Goal: Information Seeking & Learning: Learn about a topic

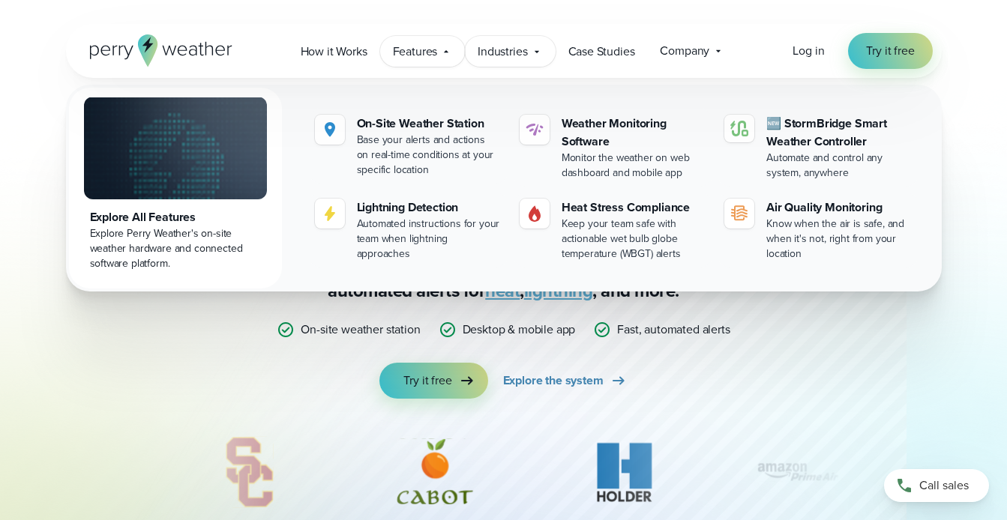
click at [516, 54] on span "Industries" at bounding box center [501, 52] width 49 height 18
